Goal: Information Seeking & Learning: Learn about a topic

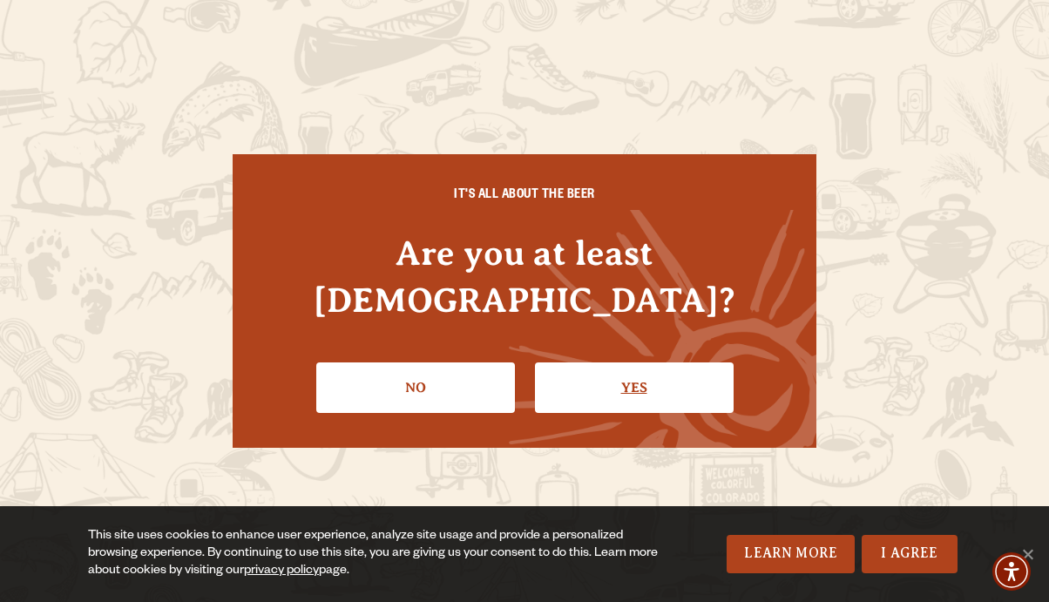
click at [657, 362] on link "Yes" at bounding box center [634, 387] width 199 height 51
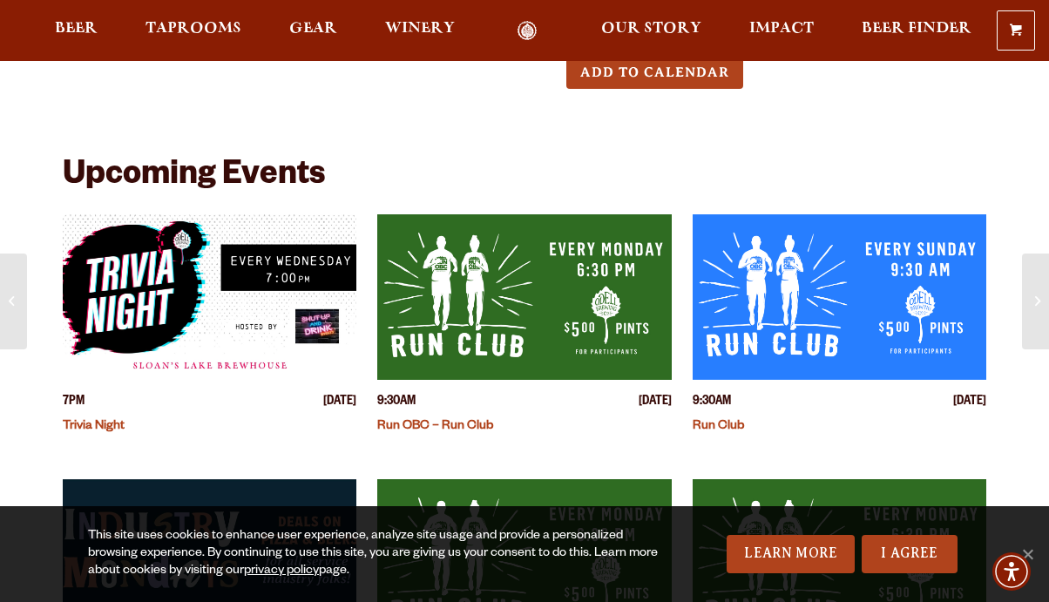
scroll to position [427, 0]
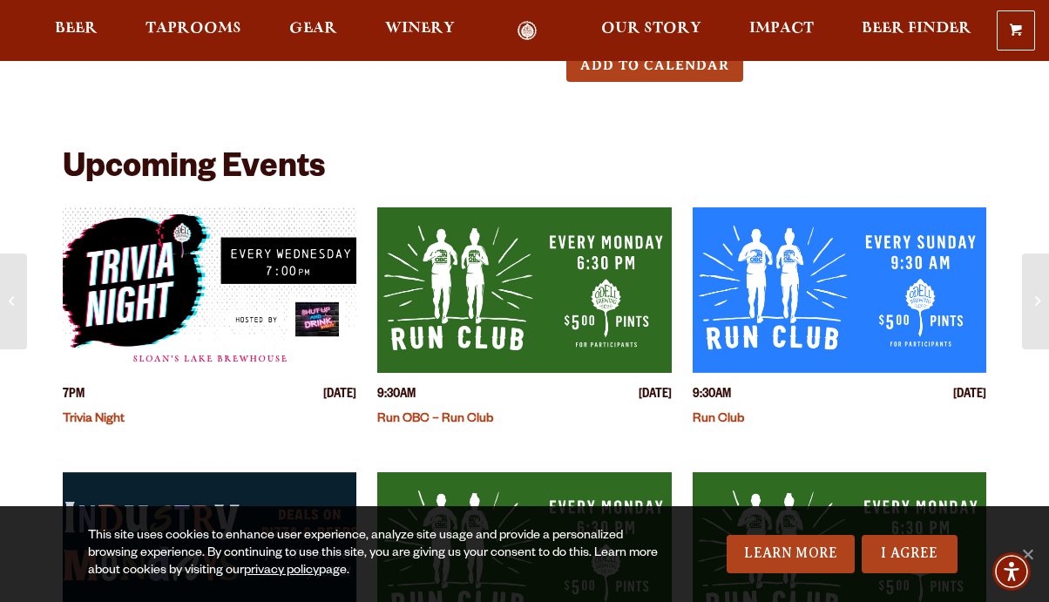
click at [441, 299] on img "View event details" at bounding box center [524, 290] width 294 height 166
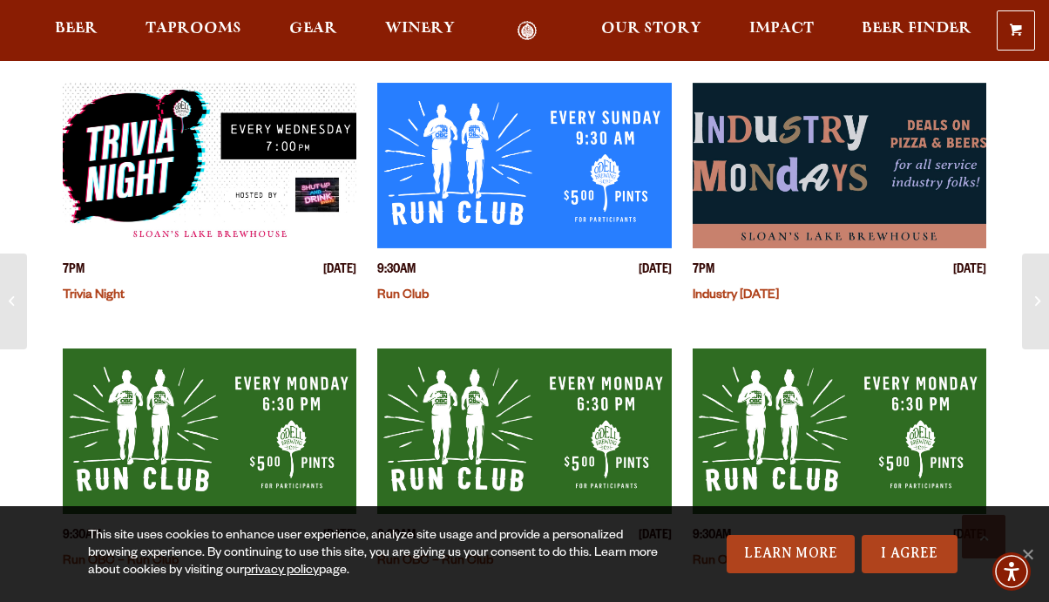
scroll to position [443, 0]
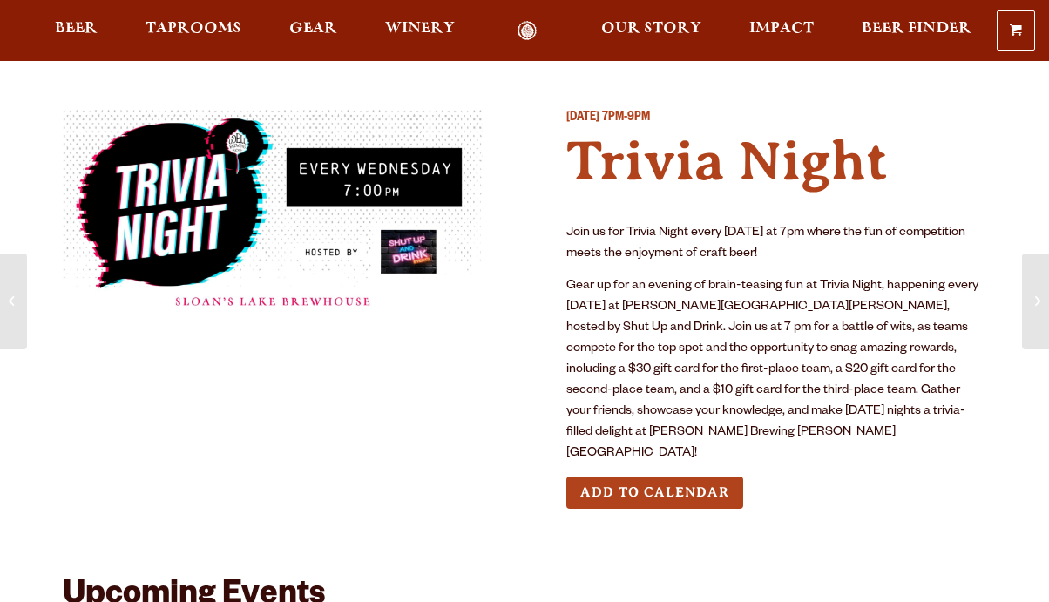
scroll to position [427, 0]
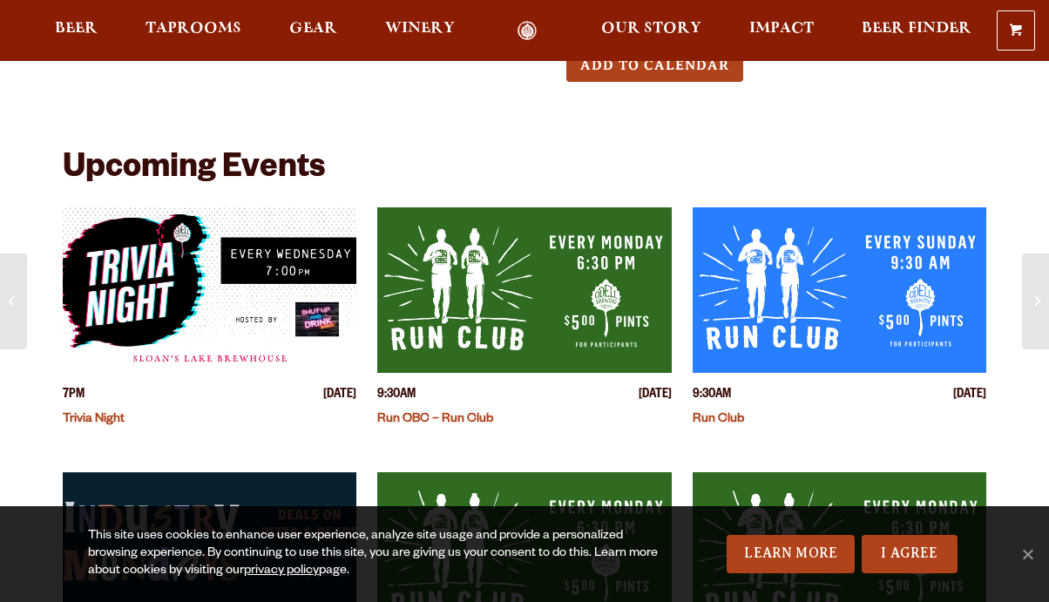
click at [228, 293] on img "View event details" at bounding box center [210, 290] width 294 height 166
